Goal: Information Seeking & Learning: Learn about a topic

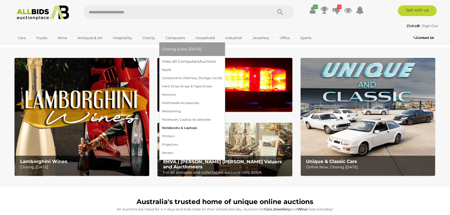
click at [168, 126] on link "Notebooks & Laptops" at bounding box center [192, 128] width 60 height 8
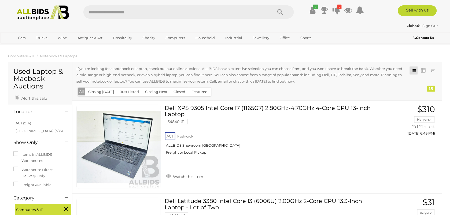
click at [426, 70] on link at bounding box center [424, 71] width 8 height 8
